Goal: Task Accomplishment & Management: Manage account settings

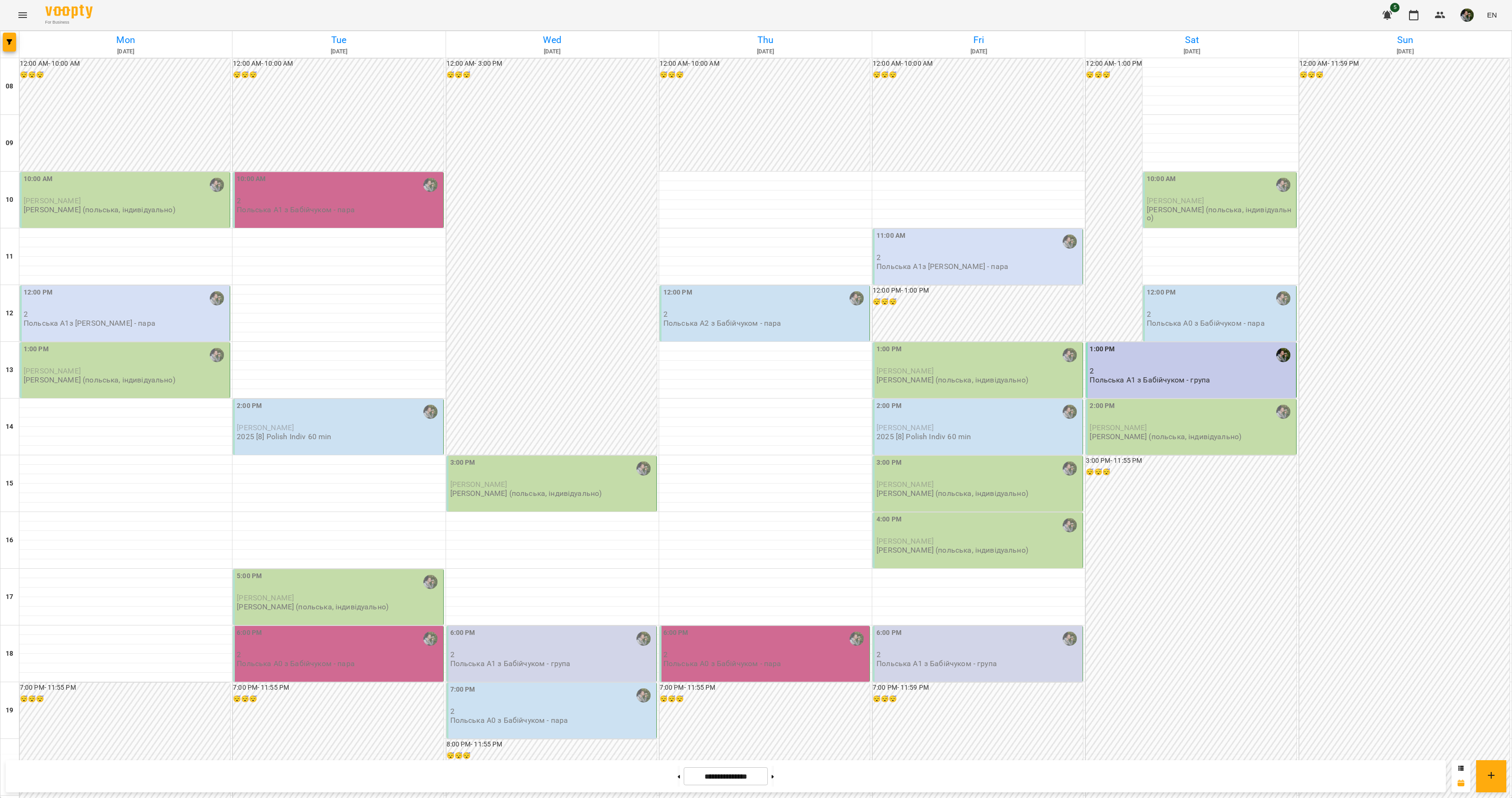
click at [272, 198] on p "2" at bounding box center [339, 201] width 204 height 8
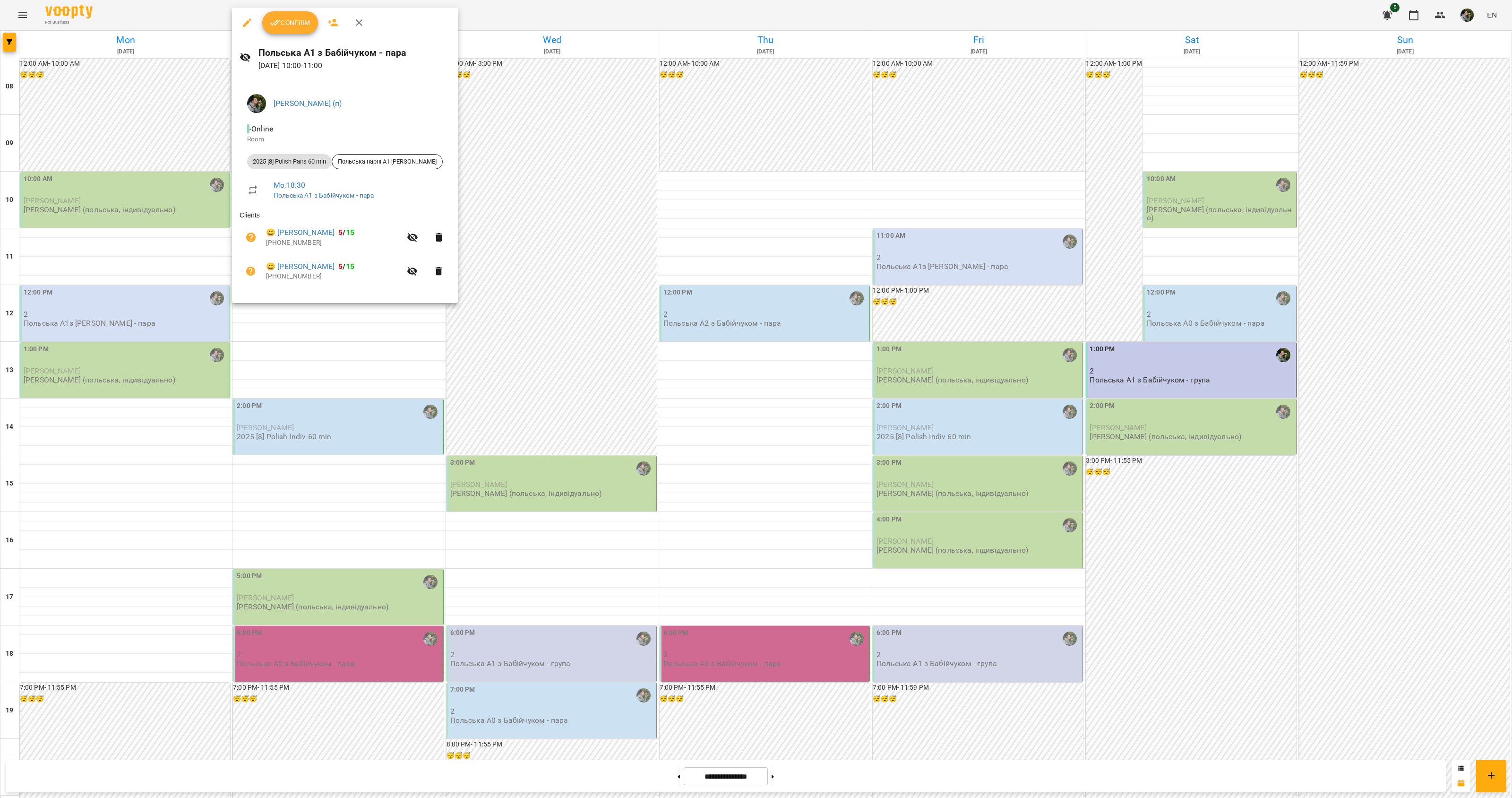
click at [288, 420] on div at bounding box center [756, 399] width 1512 height 798
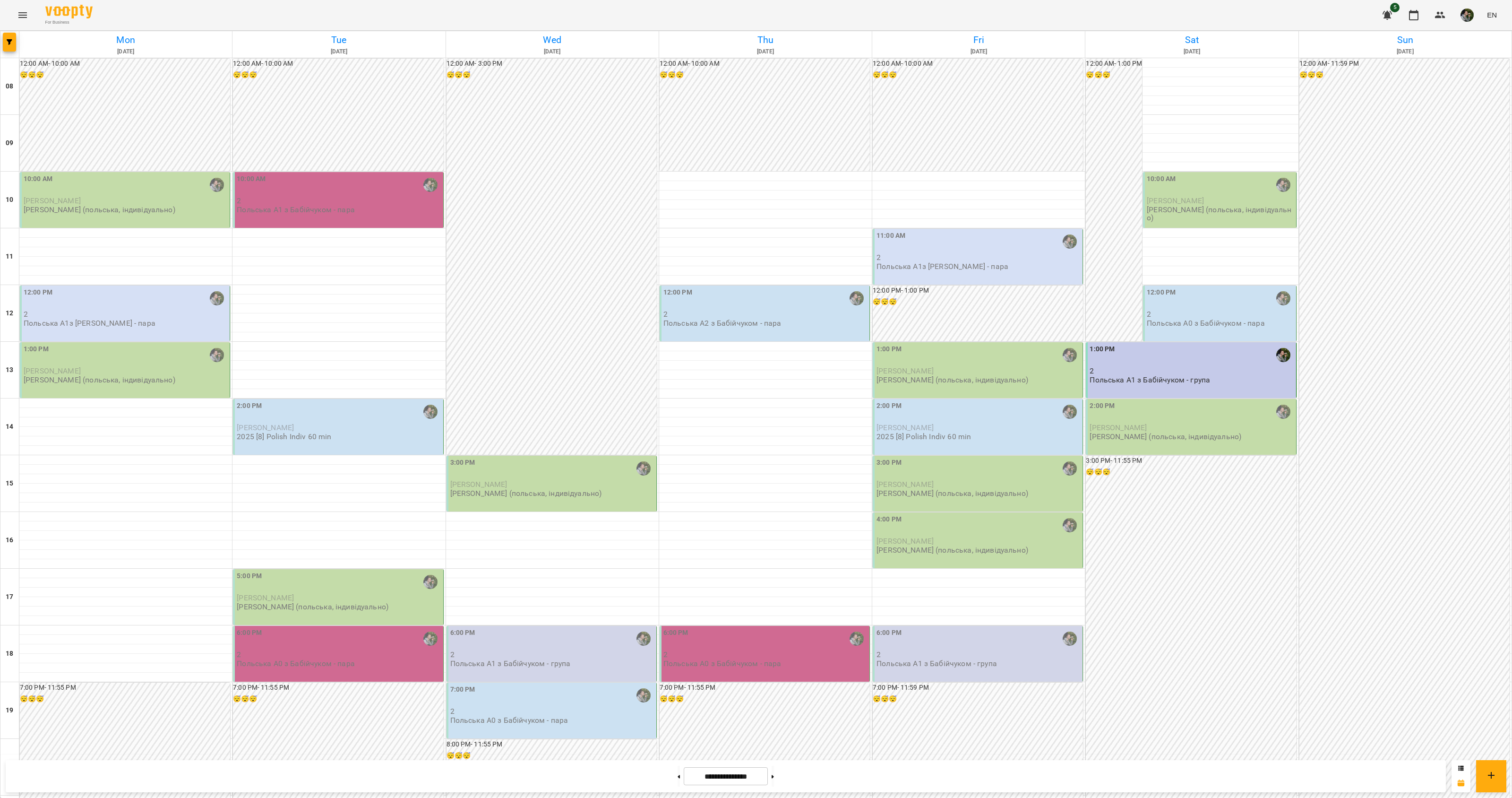
click at [140, 200] on p "[PERSON_NAME]" at bounding box center [126, 201] width 204 height 8
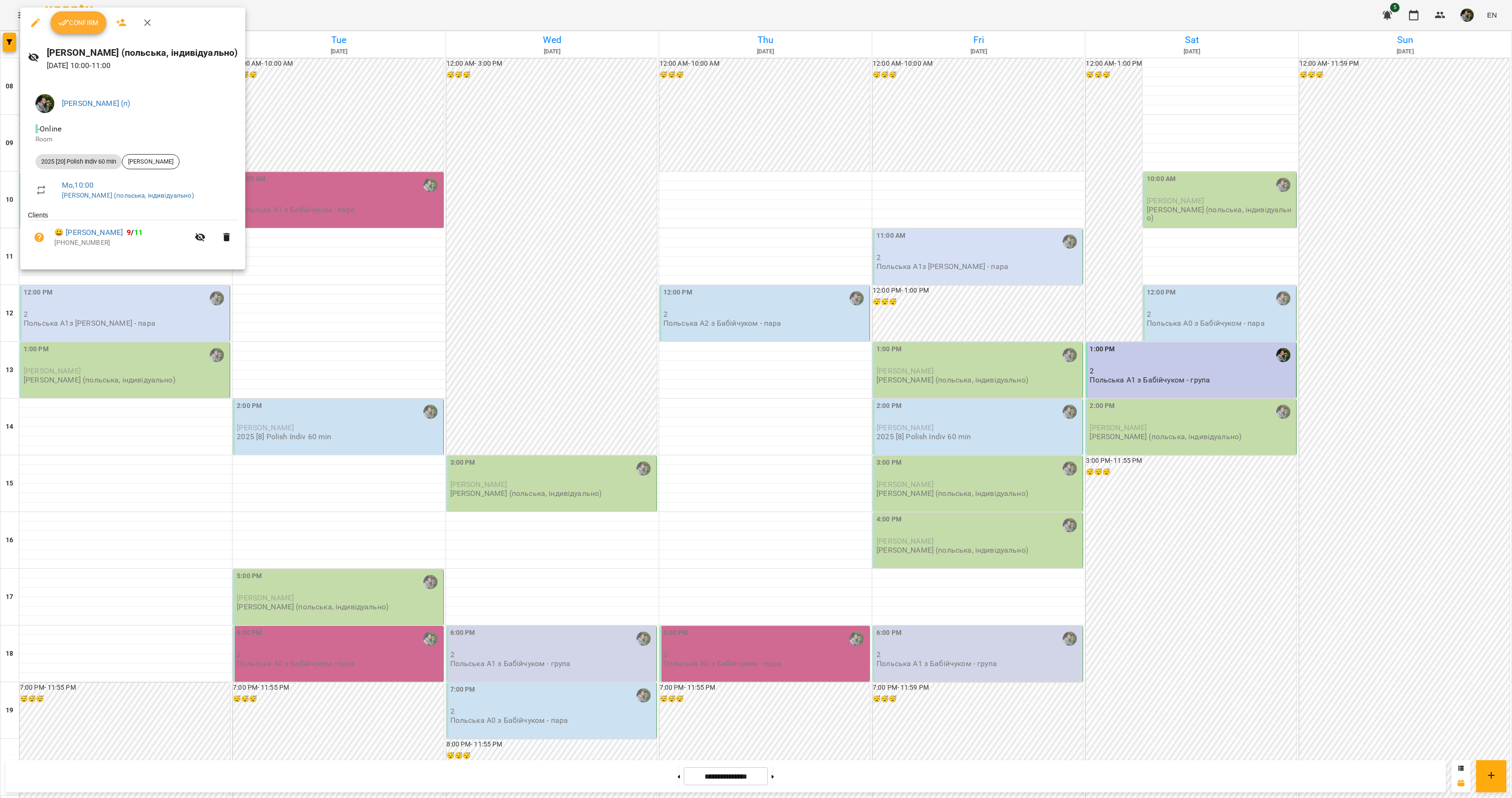
click at [90, 17] on span "Confirm" at bounding box center [78, 22] width 41 height 11
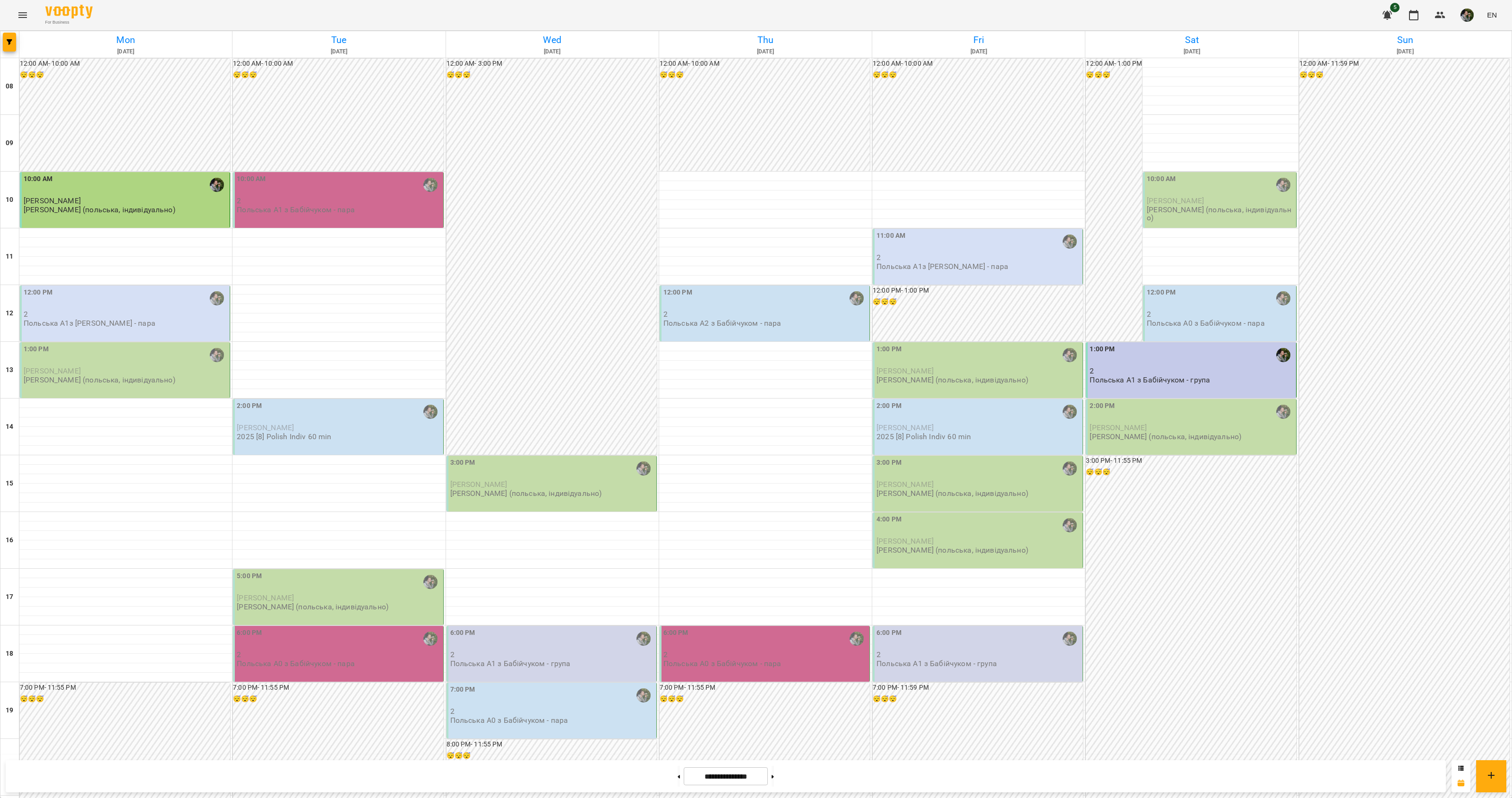
click at [108, 310] on p "2" at bounding box center [126, 314] width 204 height 8
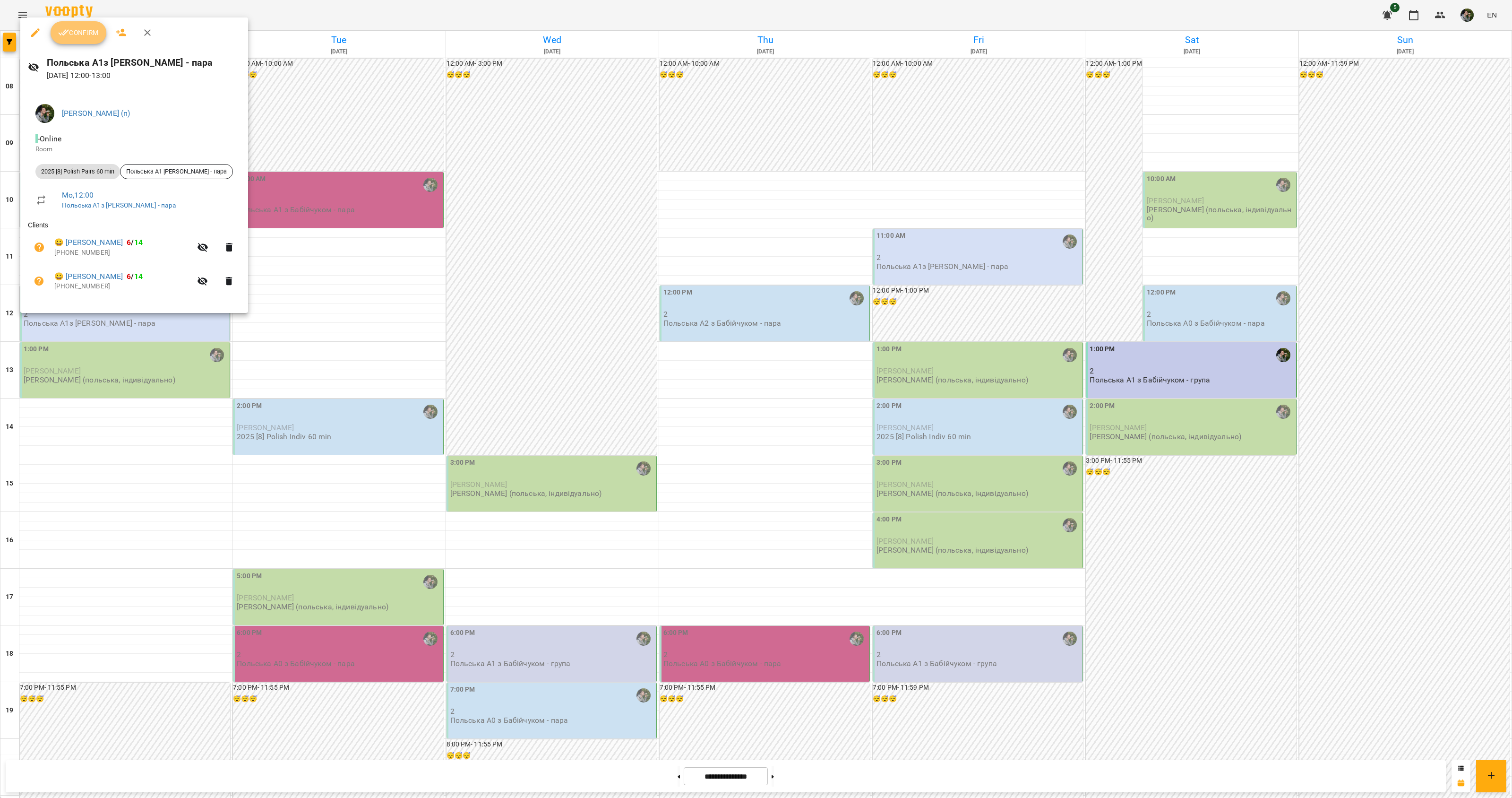
click at [64, 35] on icon "button" at bounding box center [63, 32] width 11 height 11
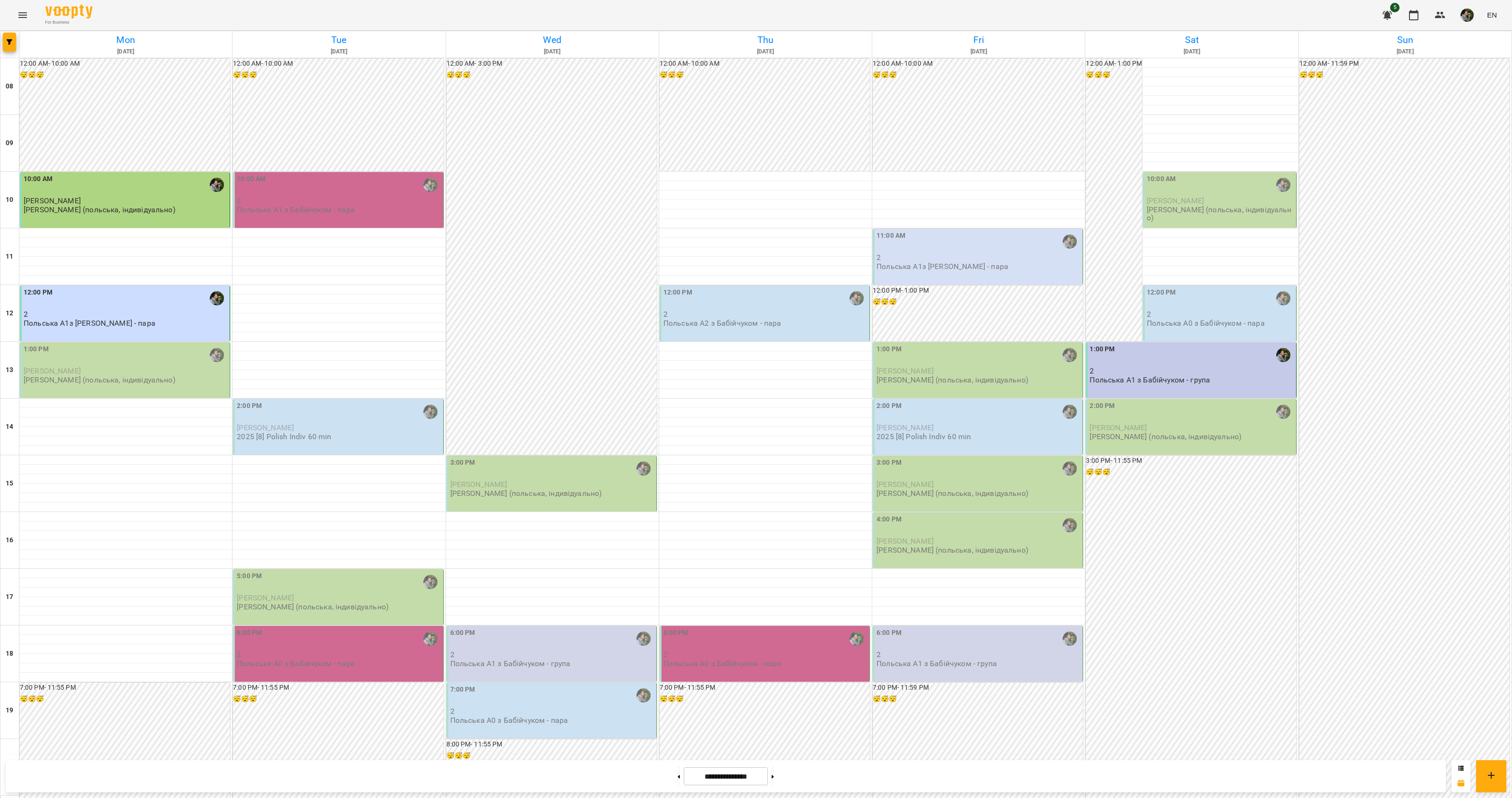
click at [134, 381] on p "[PERSON_NAME] (польська, індивідуально)" at bounding box center [99, 380] width 151 height 8
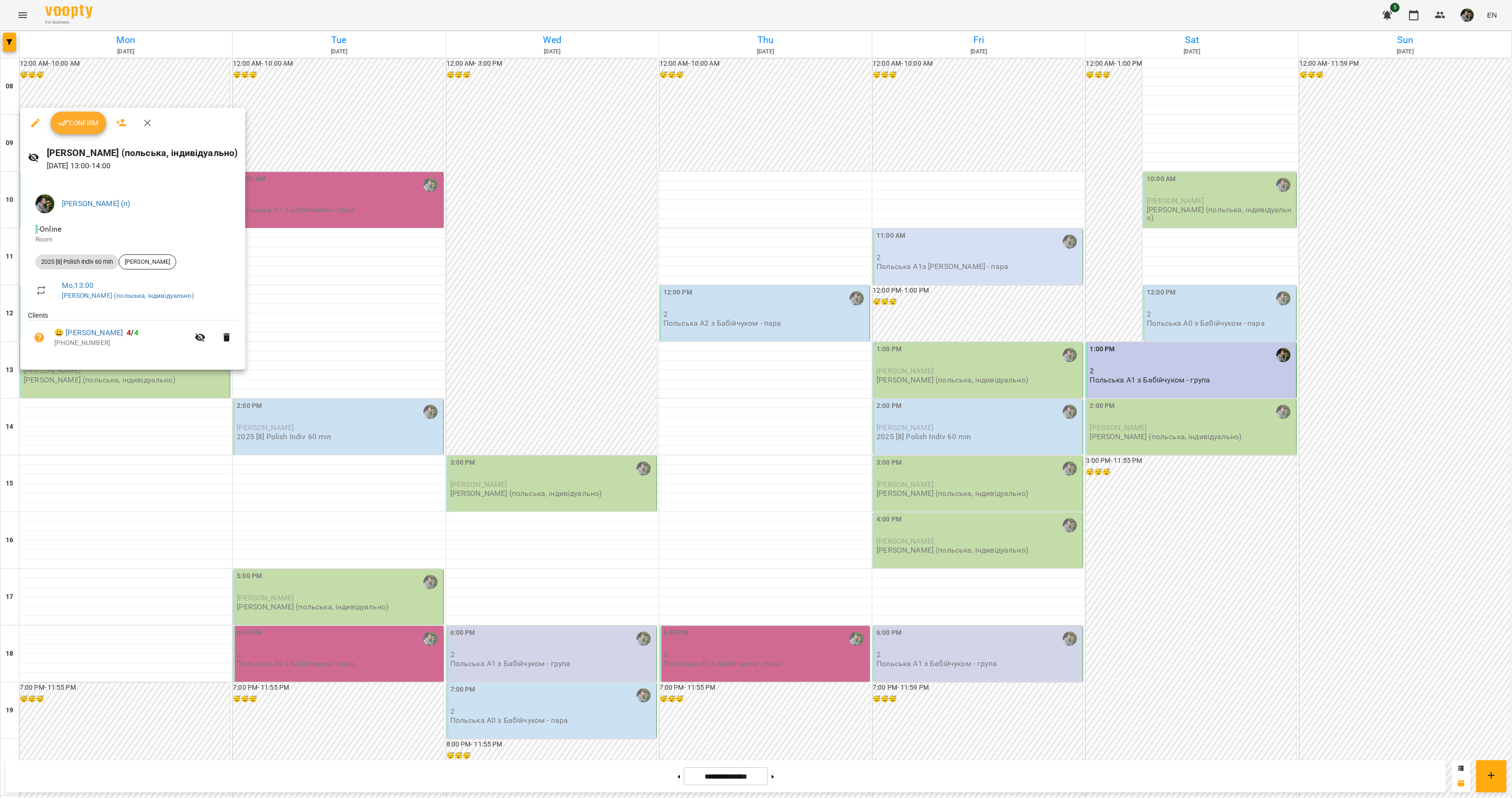
click at [168, 422] on div at bounding box center [756, 399] width 1512 height 798
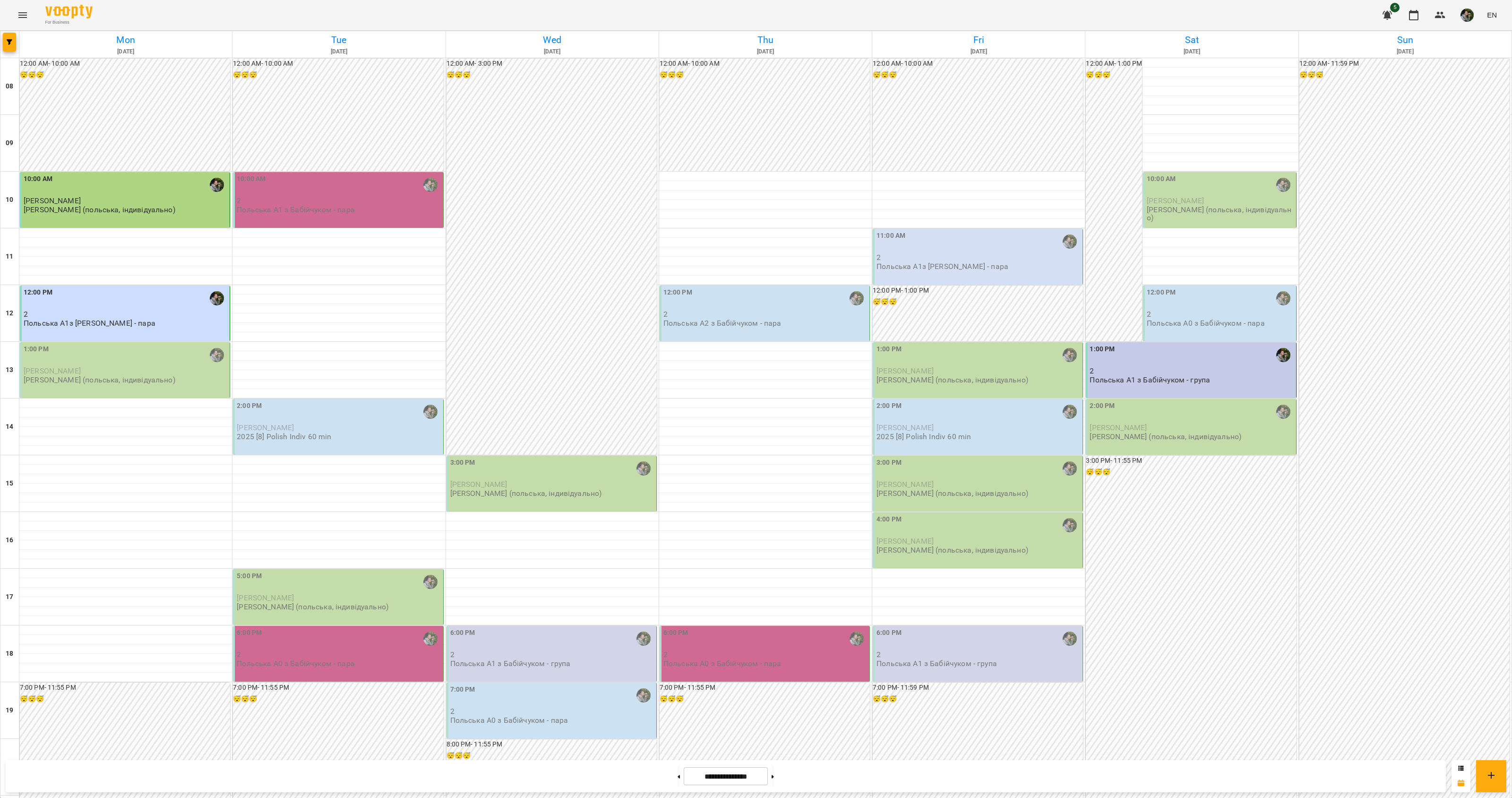
click at [124, 365] on div "1:00 PM" at bounding box center [126, 355] width 204 height 22
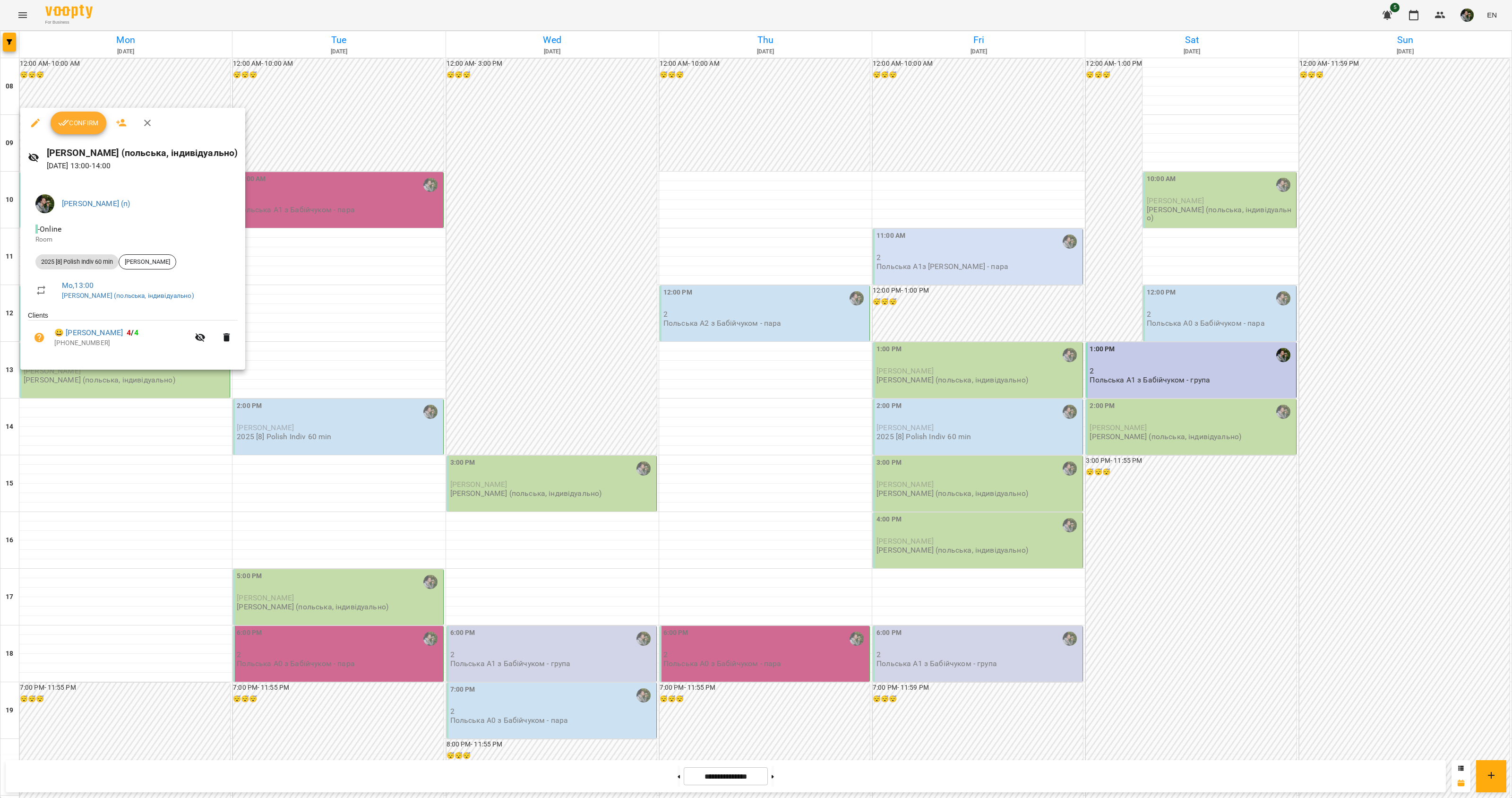
click at [76, 123] on span "Confirm" at bounding box center [78, 123] width 41 height 11
